Goal: Information Seeking & Learning: Learn about a topic

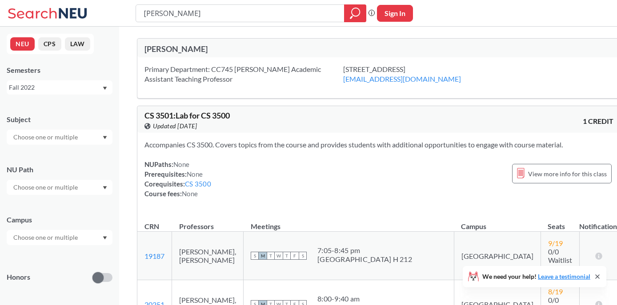
click at [106, 91] on div "Fall 2022" at bounding box center [60, 87] width 106 height 14
click at [68, 110] on div "Fall 2025" at bounding box center [62, 107] width 100 height 10
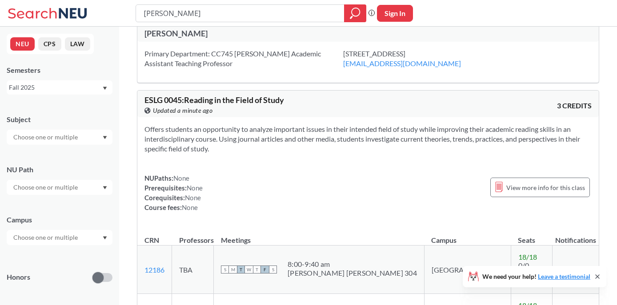
scroll to position [17, 0]
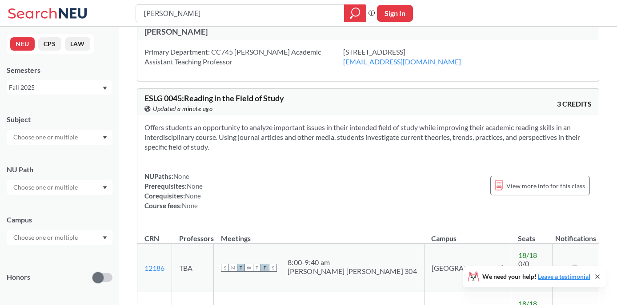
click at [92, 135] on div at bounding box center [60, 137] width 106 height 15
click at [72, 160] on p "Computer Science" at bounding box center [62, 162] width 100 height 9
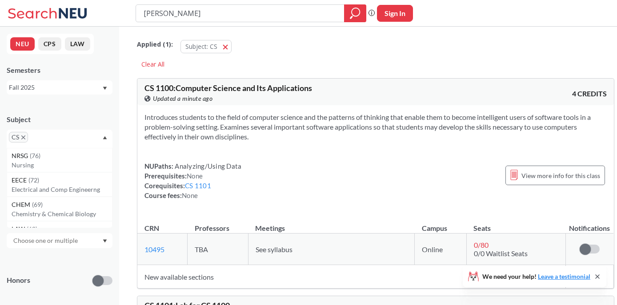
click at [96, 109] on div "Subject CS NRSG ( 76 ) Nursing EECE ( 72 ) Electrical and Comp Engineerng CHEM …" at bounding box center [60, 127] width 106 height 42
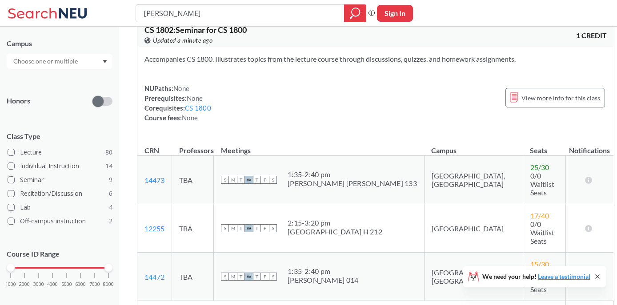
scroll to position [177, 0]
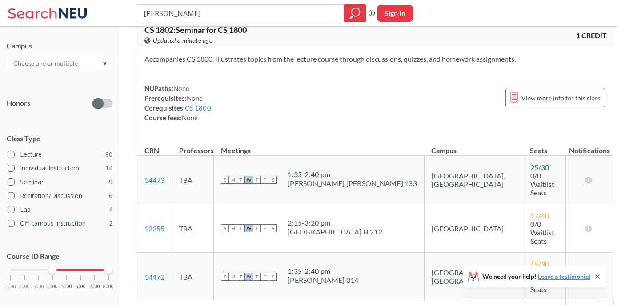
drag, startPoint x: 10, startPoint y: 272, endPoint x: 57, endPoint y: 273, distance: 47.6
click at [57, 273] on div "1000 2000 3000 4000 5000 6000 7000 8000" at bounding box center [60, 287] width 106 height 40
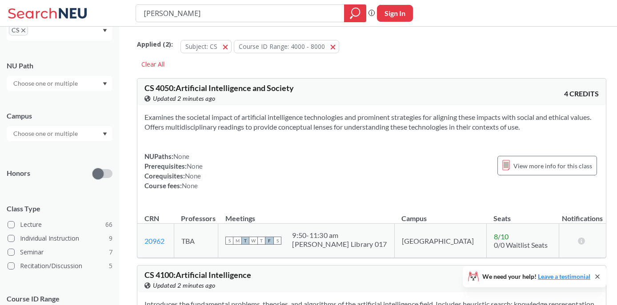
scroll to position [162, 0]
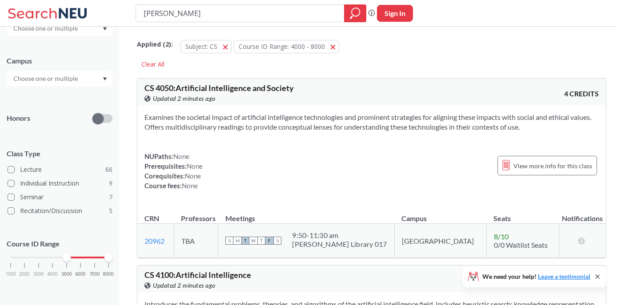
drag, startPoint x: 54, startPoint y: 258, endPoint x: 67, endPoint y: 258, distance: 13.3
click at [67, 258] on div at bounding box center [67, 258] width 8 height 8
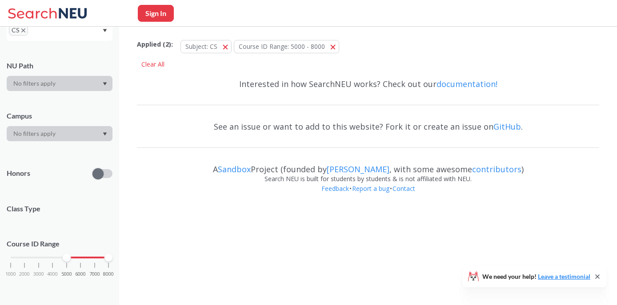
scroll to position [162, 0]
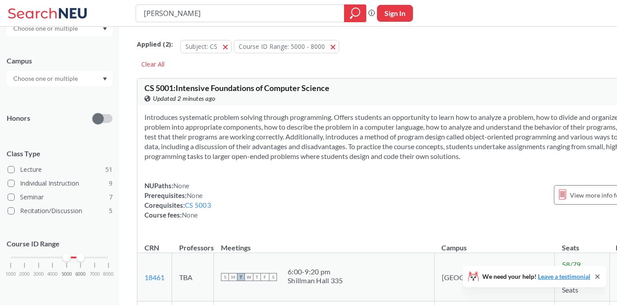
drag, startPoint x: 108, startPoint y: 259, endPoint x: 76, endPoint y: 262, distance: 32.2
click at [76, 262] on div "1000 2000 3000 4000 5000 6000 7000 8000" at bounding box center [60, 275] width 106 height 40
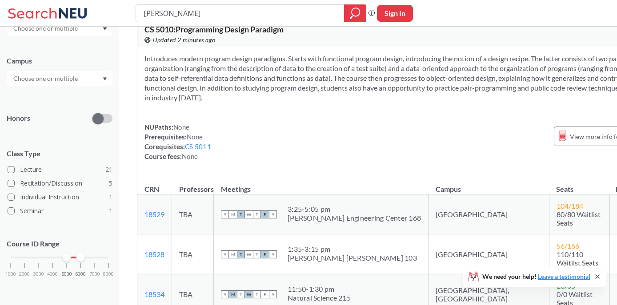
scroll to position [2256, 0]
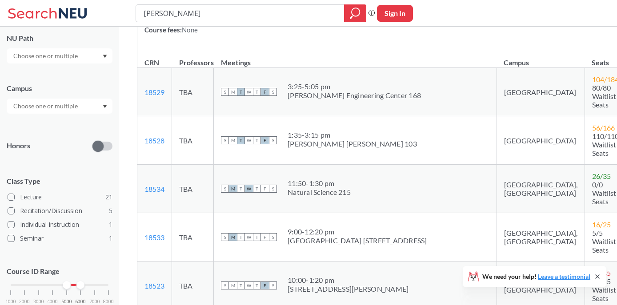
scroll to position [124, 0]
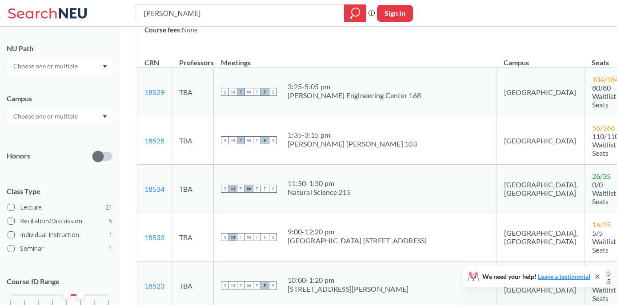
click at [64, 119] on input "text" at bounding box center [46, 116] width 75 height 11
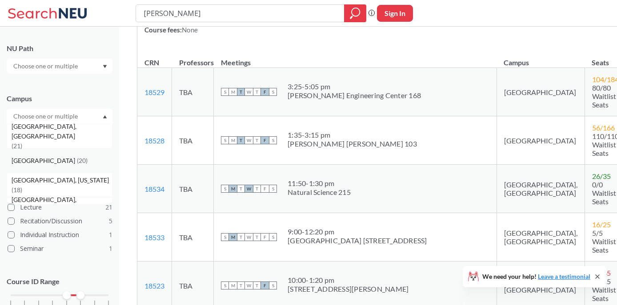
click at [44, 159] on div "Boston ( 20 )" at bounding box center [62, 161] width 100 height 10
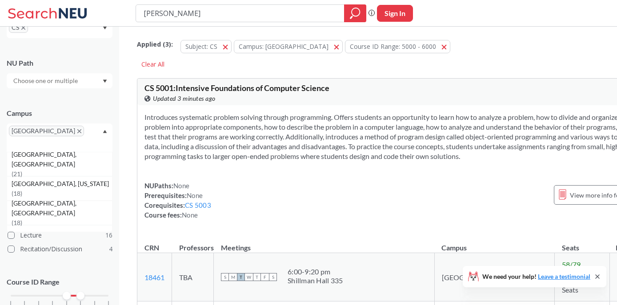
scroll to position [124, 0]
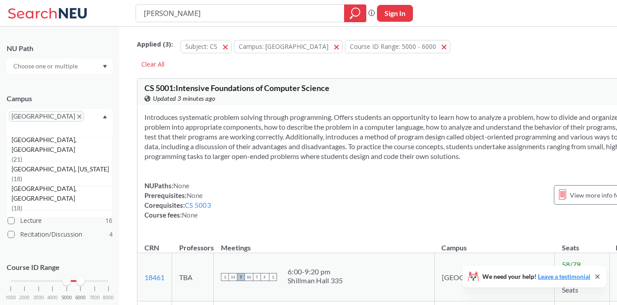
click at [201, 161] on section "Introduces systematic problem solving through programming. Offers students an o…" at bounding box center [399, 136] width 511 height 49
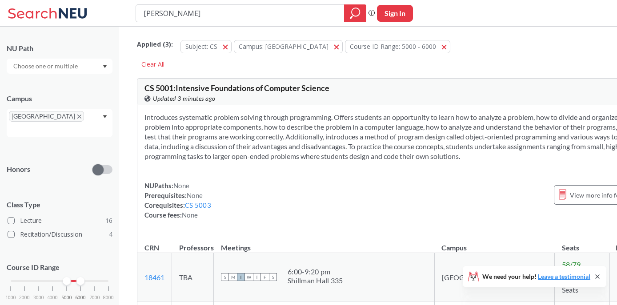
click at [68, 69] on input "text" at bounding box center [46, 66] width 75 height 11
click at [92, 44] on div "NU Path" at bounding box center [60, 49] width 106 height 10
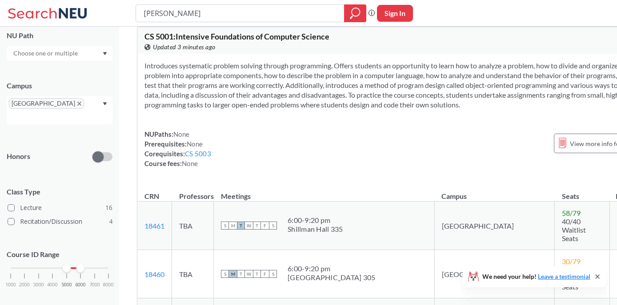
scroll to position [56, 0]
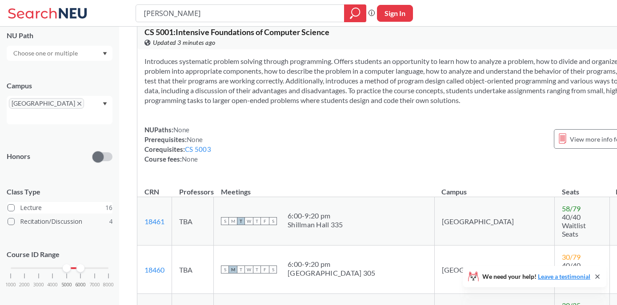
click at [14, 204] on span at bounding box center [11, 207] width 7 height 7
click at [20, 203] on input "Lecture 16" at bounding box center [23, 206] width 7 height 7
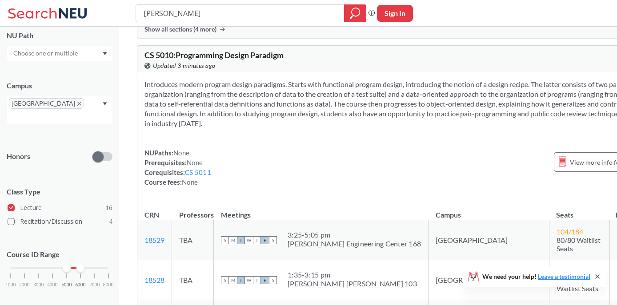
scroll to position [1379, 0]
click at [42, 9] on icon at bounding box center [49, 13] width 83 height 18
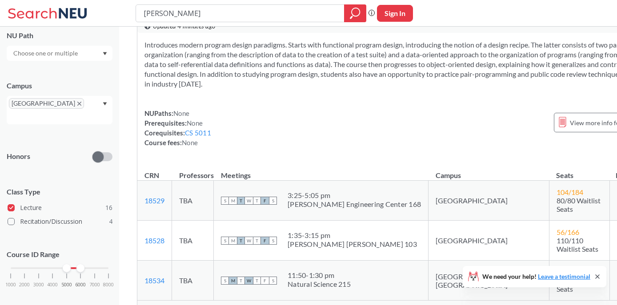
scroll to position [1440, 0]
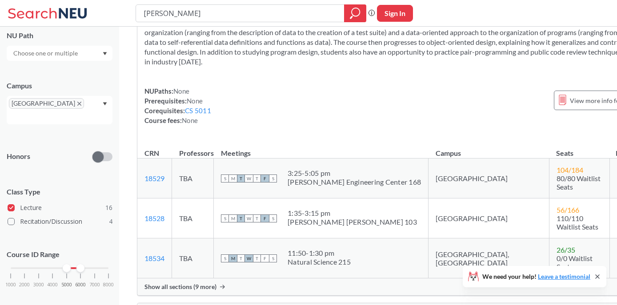
click at [214, 283] on span "Show all sections (9 more)" at bounding box center [180, 287] width 72 height 8
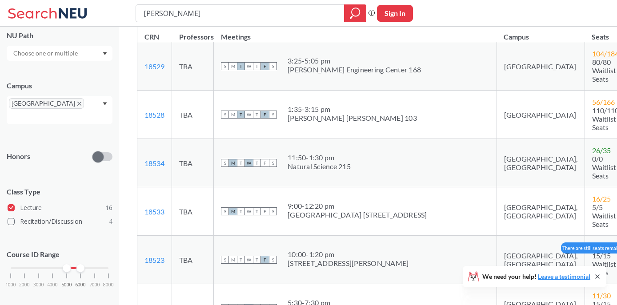
scroll to position [1539, 0]
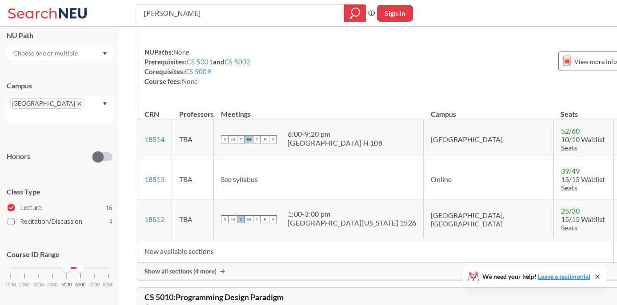
scroll to position [1042, 0]
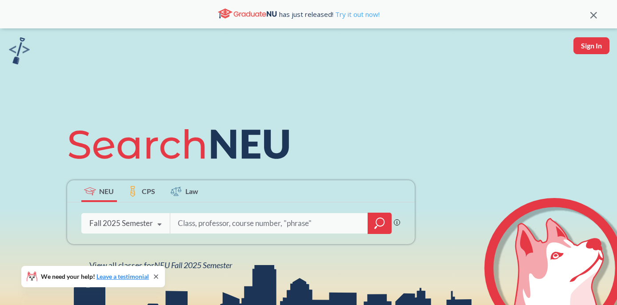
click at [364, 17] on link "Try it out now!" at bounding box center [356, 14] width 46 height 9
